Goal: Information Seeking & Learning: Learn about a topic

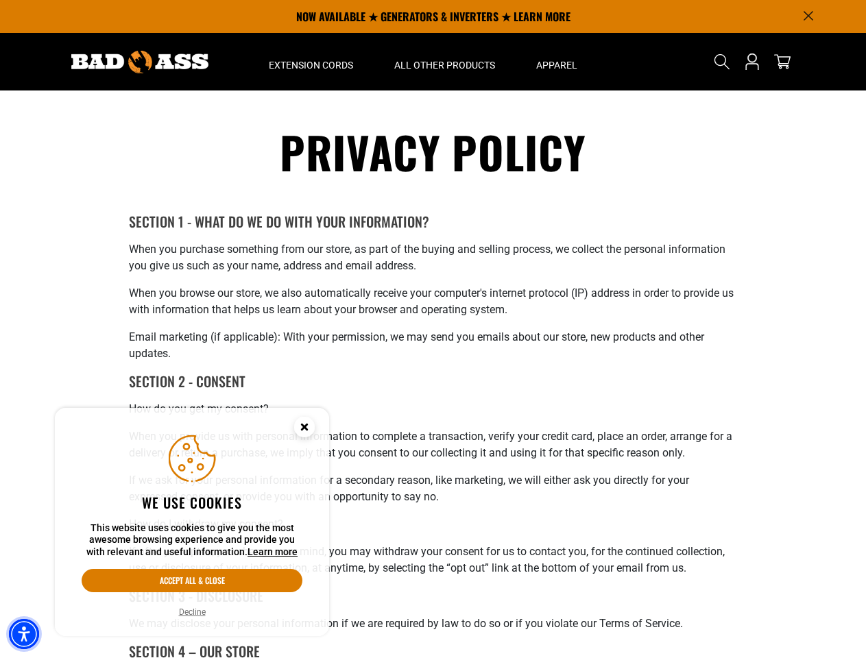
click at [24, 634] on img "Accessibility Menu" at bounding box center [24, 634] width 30 height 30
